Goal: Information Seeking & Learning: Learn about a topic

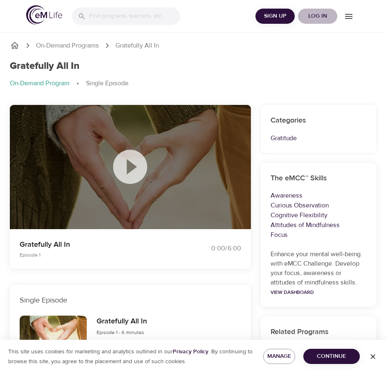
click at [315, 17] on span "Log in" at bounding box center [318, 16] width 33 height 10
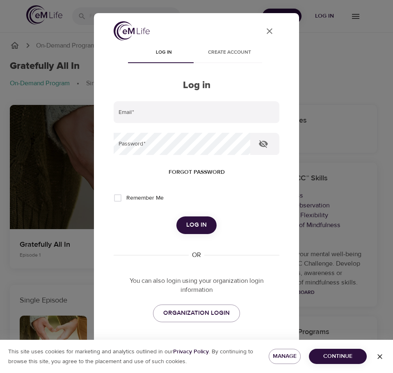
type input "kbaker@wondrhealth.com"
click at [187, 221] on span "Log in" at bounding box center [196, 225] width 20 height 11
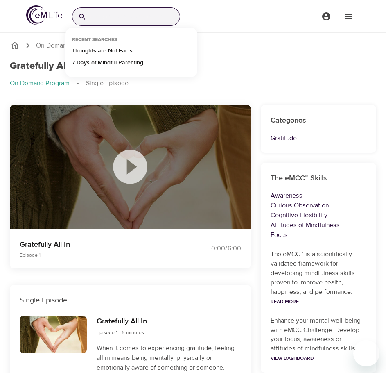
click at [101, 18] on input "search" at bounding box center [135, 17] width 90 height 18
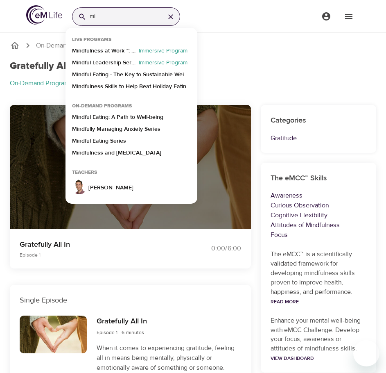
type input "m"
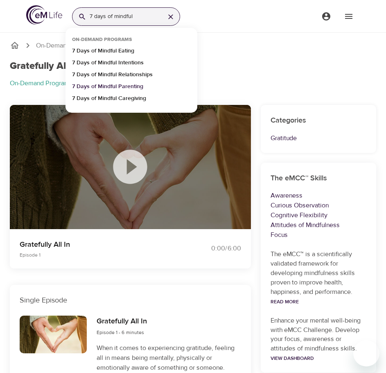
type input "7 days of mindful"
click at [120, 83] on p "7 Days of Mindful Parenting" at bounding box center [107, 88] width 71 height 12
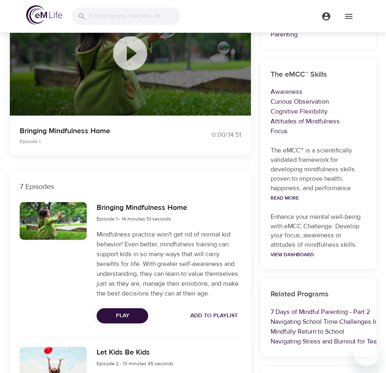
scroll to position [123, 0]
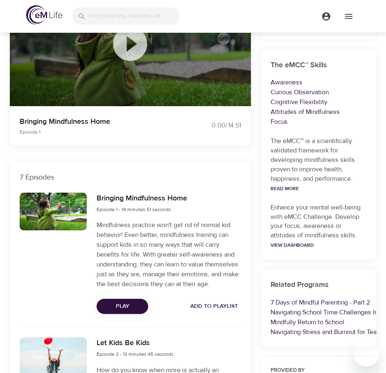
click at [107, 235] on p "Mindfulness practice won't get rid of normal kid behavior! Even better, mindful…" at bounding box center [169, 254] width 144 height 69
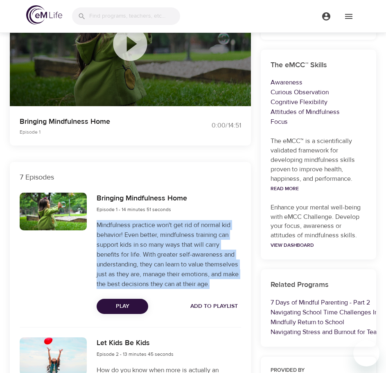
drag, startPoint x: 97, startPoint y: 225, endPoint x: 221, endPoint y: 284, distance: 137.3
click at [222, 284] on p "Mindfulness practice won't get rid of normal kid behavior! Even better, mindful…" at bounding box center [169, 254] width 144 height 69
copy p "Mindfulness practice won't get rid of normal kid behavior! Even better, mindful…"
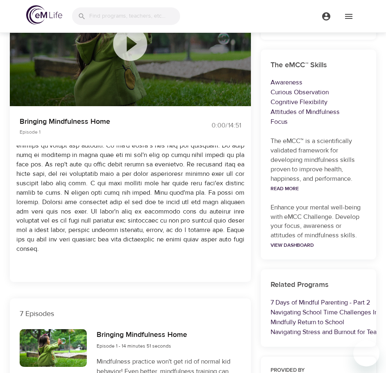
scroll to position [0, 0]
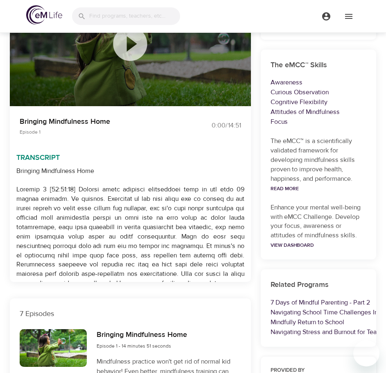
click at [184, 150] on p "Transcript" at bounding box center [130, 154] width 241 height 18
click at [150, 148] on div "Bringing Mindfulness Home Episode 1 0:00 / 14:51 Transcript Bringing Mindfulnes…" at bounding box center [130, 132] width 241 height 300
click at [136, 140] on div "Bringing Mindfulness Home Episode 1" at bounding box center [101, 126] width 173 height 30
click at [193, 309] on p "7 Episodes" at bounding box center [131, 313] width 222 height 11
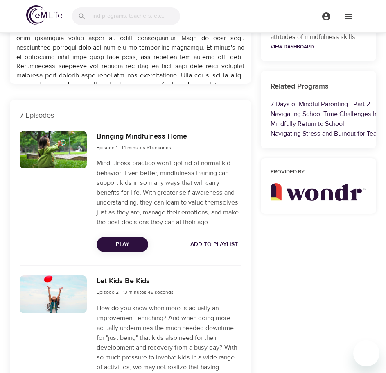
scroll to position [328, 0]
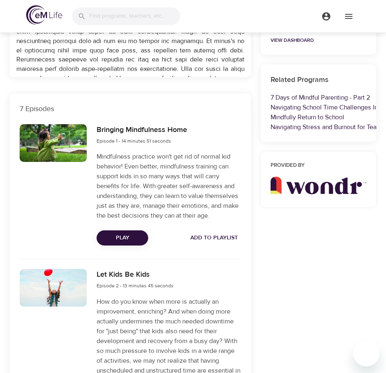
click at [140, 196] on p "Mindfulness practice won't get rid of normal kid behavior! Even better, mindful…" at bounding box center [169, 186] width 144 height 69
click at [150, 184] on p "Mindfulness practice won't get rid of normal kid behavior! Even better, mindful…" at bounding box center [169, 186] width 144 height 69
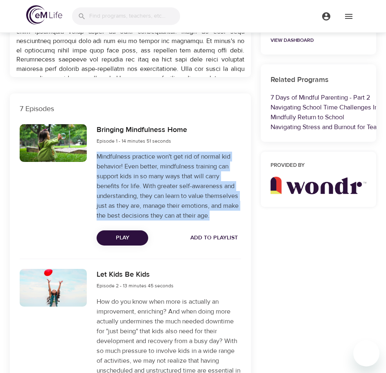
drag, startPoint x: 97, startPoint y: 158, endPoint x: 211, endPoint y: 216, distance: 127.6
click at [211, 216] on p "Mindfulness practice won't get rid of normal kid behavior! Even better, mindful…" at bounding box center [169, 186] width 144 height 69
copy p "Mindfulness practice won't get rid of normal kid behavior! Even better, mindful…"
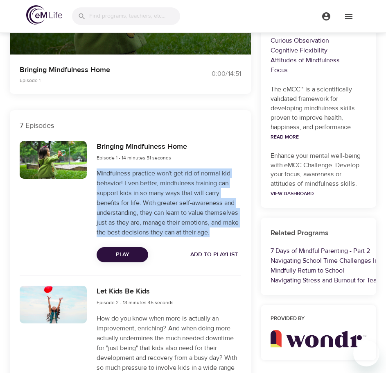
scroll to position [164, 0]
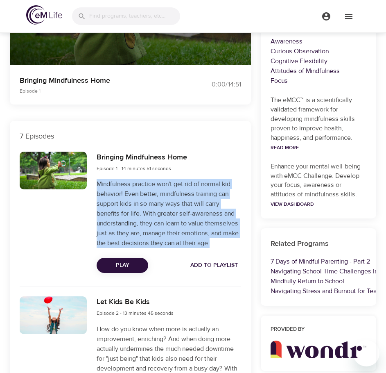
copy p "Mindfulness practice won't get rid of normal kid behavior! Even better, mindful…"
